Goal: Task Accomplishment & Management: Use online tool/utility

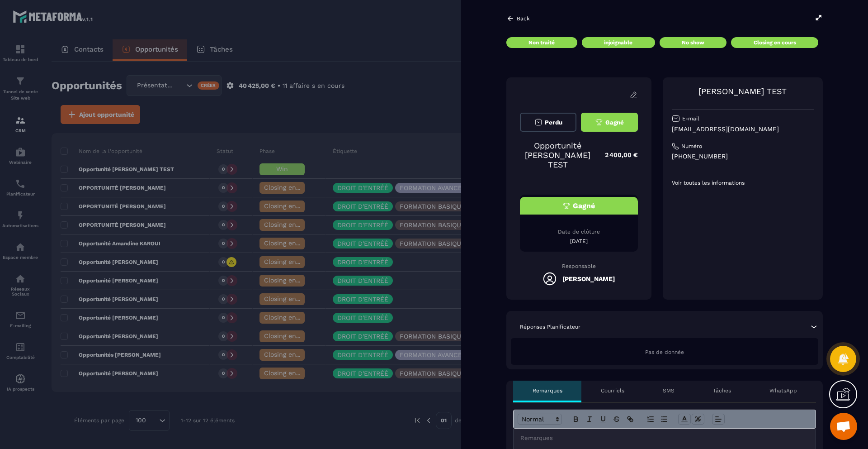
click at [594, 200] on div "Gagné" at bounding box center [579, 206] width 118 height 18
click at [766, 46] on div "Closing en cours" at bounding box center [774, 42] width 87 height 11
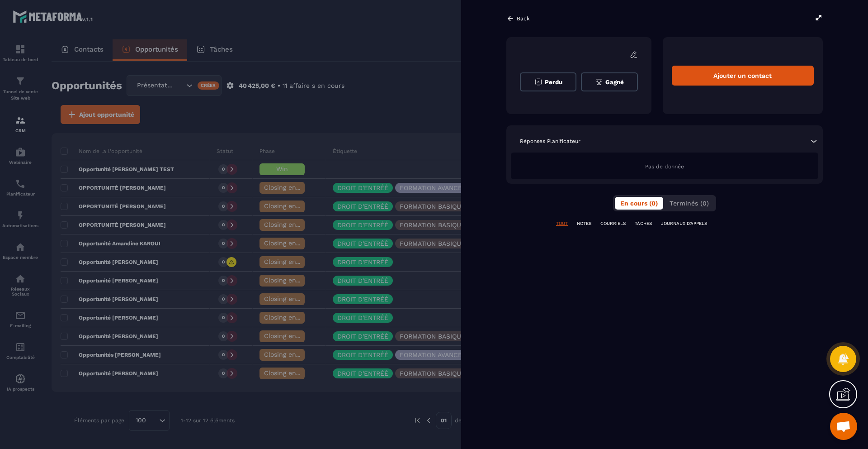
click at [611, 80] on span "Gagné" at bounding box center [614, 82] width 19 height 7
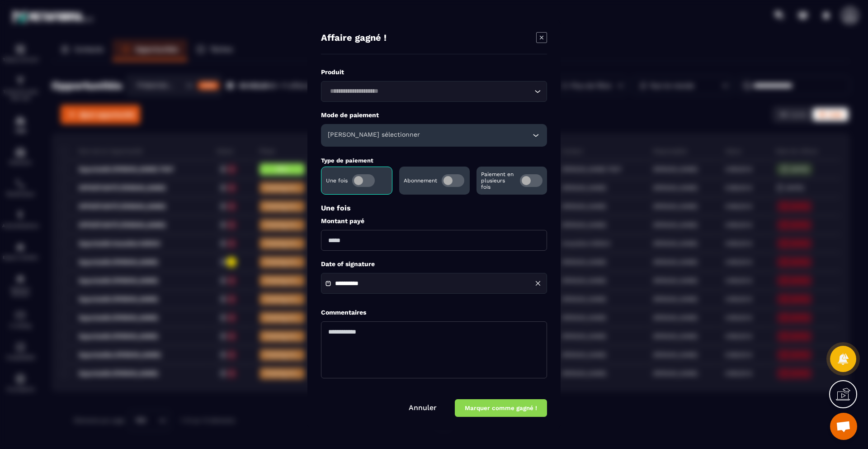
click at [483, 136] on div "[PERSON_NAME] sélectionner" at bounding box center [434, 135] width 226 height 23
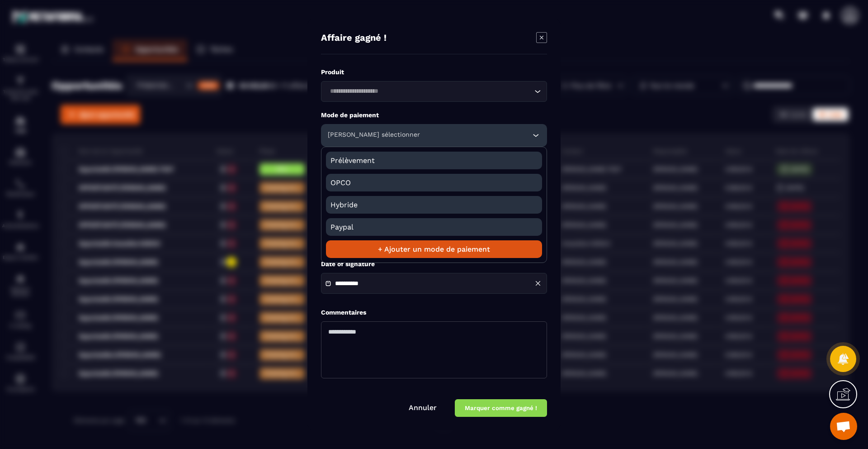
click at [444, 95] on input "Search for option" at bounding box center [429, 91] width 205 height 10
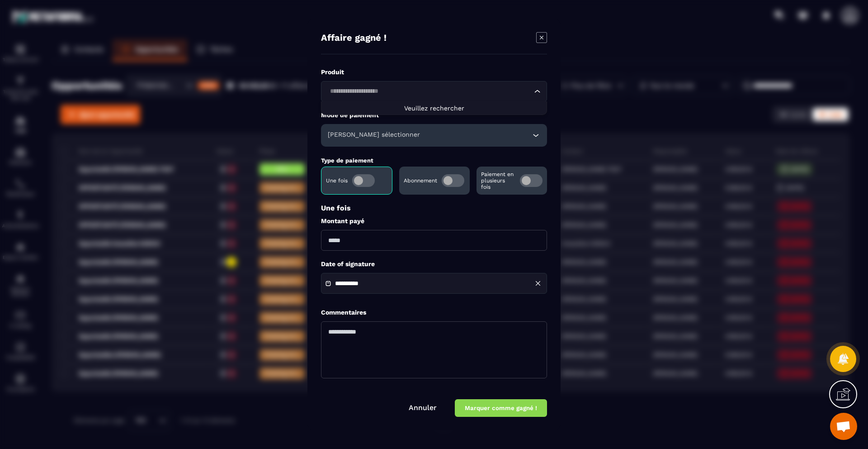
click at [442, 88] on input "Search for option" at bounding box center [429, 91] width 205 height 10
click at [501, 68] on label "Produit" at bounding box center [434, 72] width 226 height 9
click at [525, 100] on div "Loading..." at bounding box center [434, 91] width 226 height 21
click at [443, 108] on span "Veuillez rechercher" at bounding box center [434, 107] width 60 height 7
click at [412, 220] on label "Montant payé" at bounding box center [434, 221] width 226 height 9
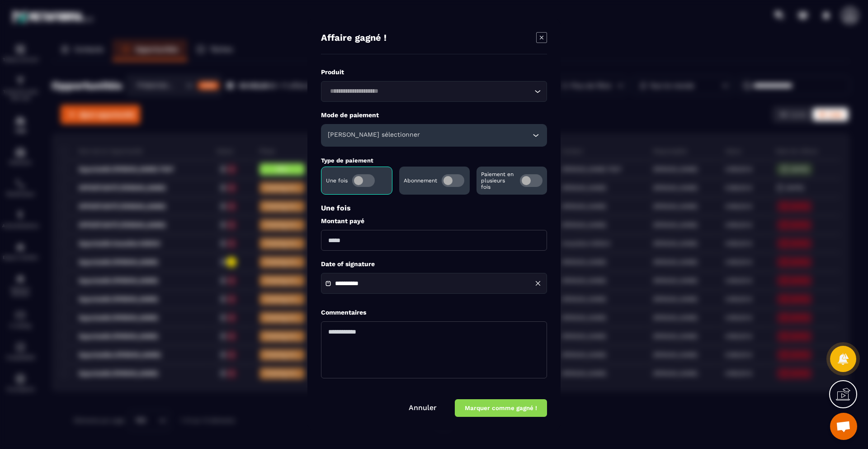
click at [540, 37] on icon "Modal window" at bounding box center [541, 37] width 11 height 11
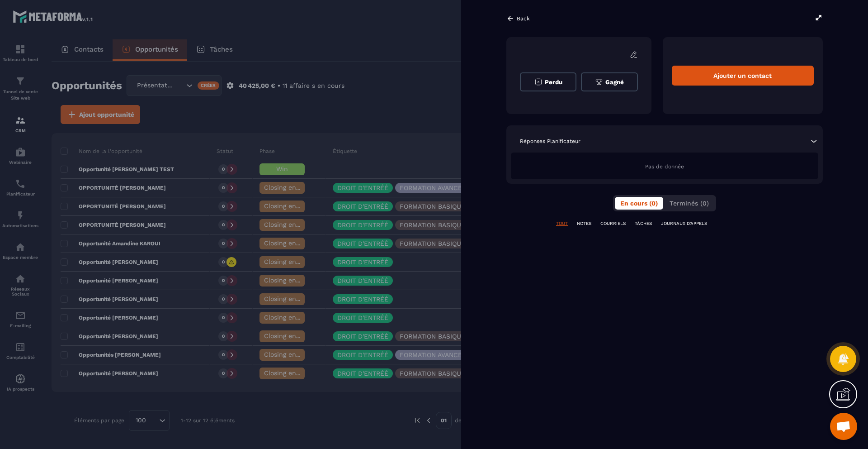
click at [511, 20] on icon at bounding box center [510, 18] width 8 height 8
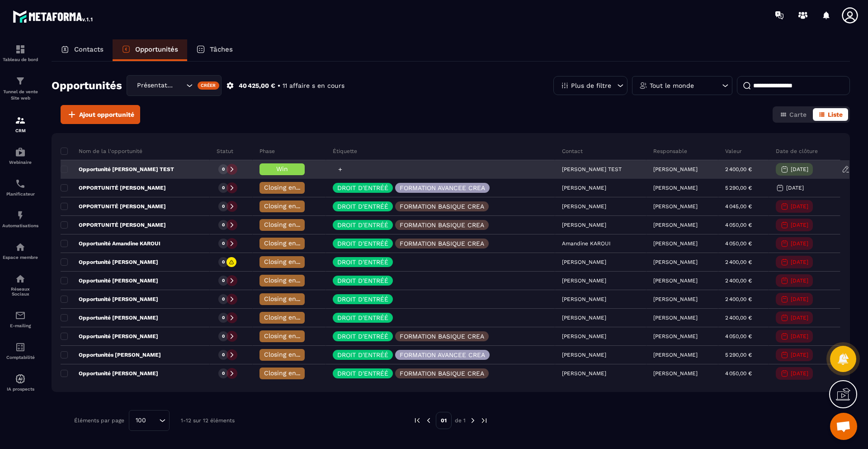
click at [335, 170] on div at bounding box center [340, 169] width 10 height 10
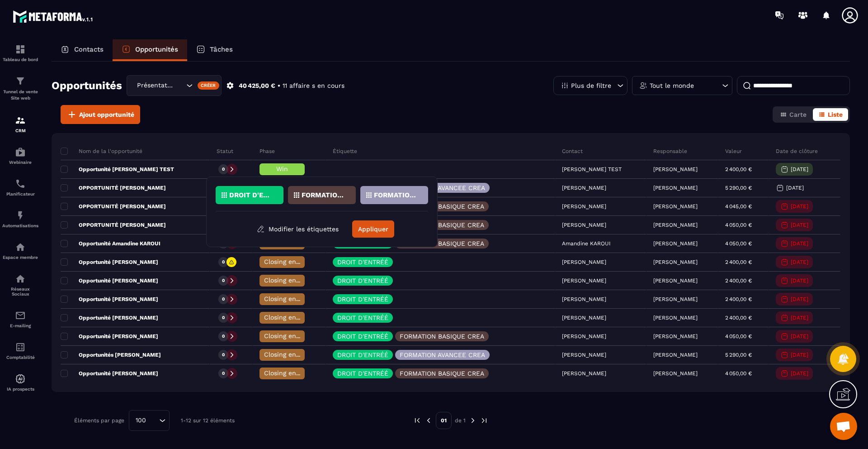
click at [254, 197] on p "DROIT D'ENTRÉÉ" at bounding box center [251, 195] width 44 height 6
click at [380, 229] on button "Appliquer" at bounding box center [373, 228] width 42 height 17
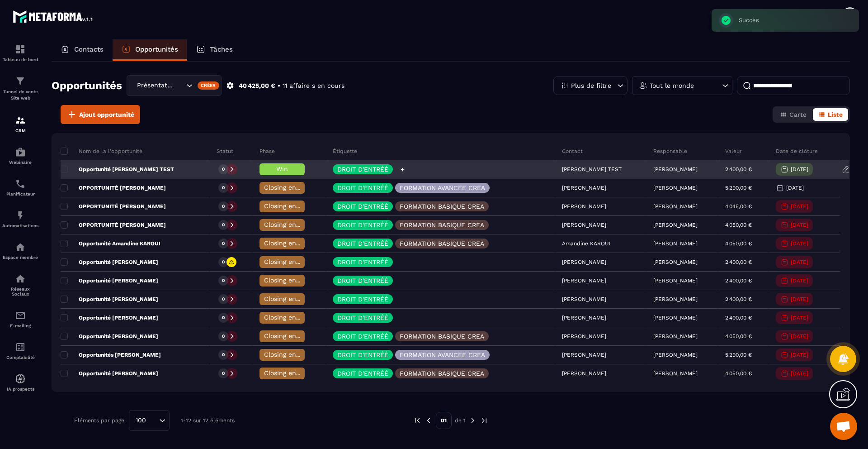
click at [341, 171] on p "DROIT D'ENTRÉÉ" at bounding box center [362, 169] width 51 height 6
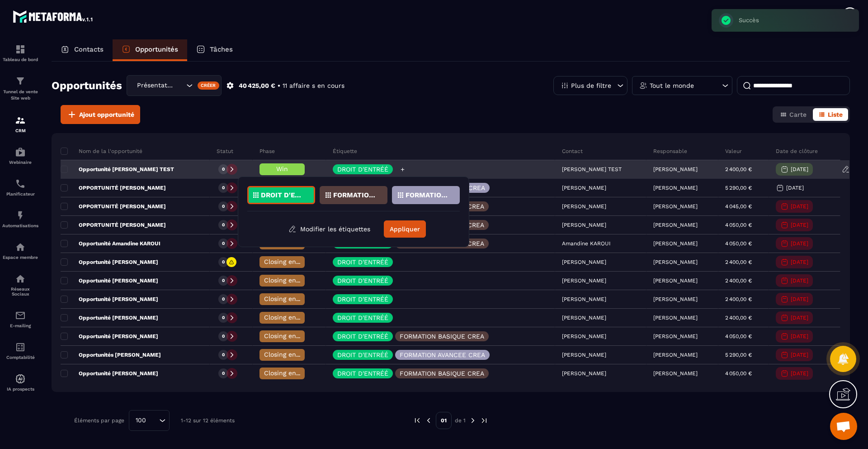
click at [341, 171] on p "DROIT D'ENTRÉÉ" at bounding box center [362, 169] width 51 height 6
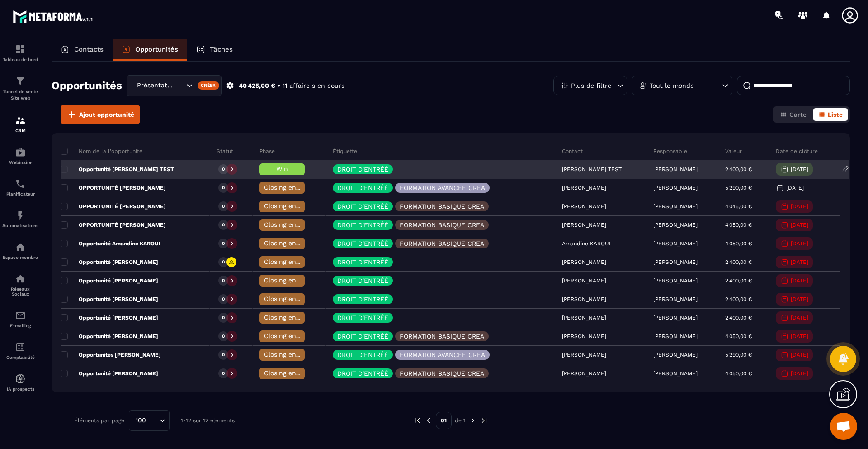
click at [166, 166] on p "Opportunité [PERSON_NAME] TEST" at bounding box center [117, 169] width 113 height 7
